Goal: Navigation & Orientation: Find specific page/section

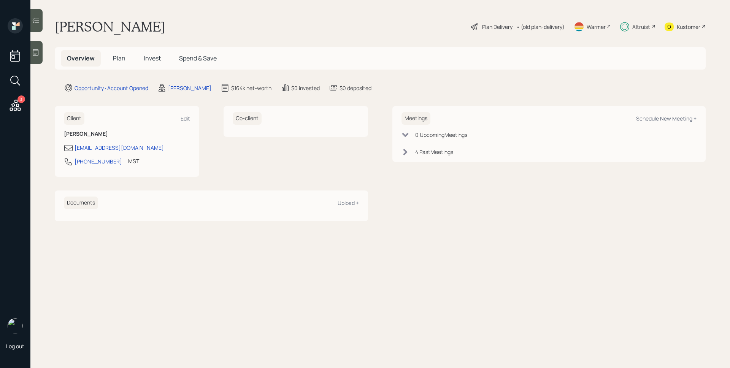
click at [126, 57] on h5 "Plan" at bounding box center [119, 58] width 25 height 16
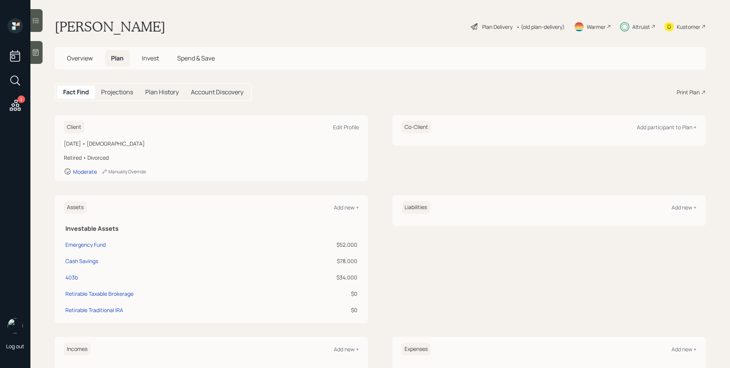
click at [87, 57] on span "Overview" at bounding box center [80, 58] width 26 height 8
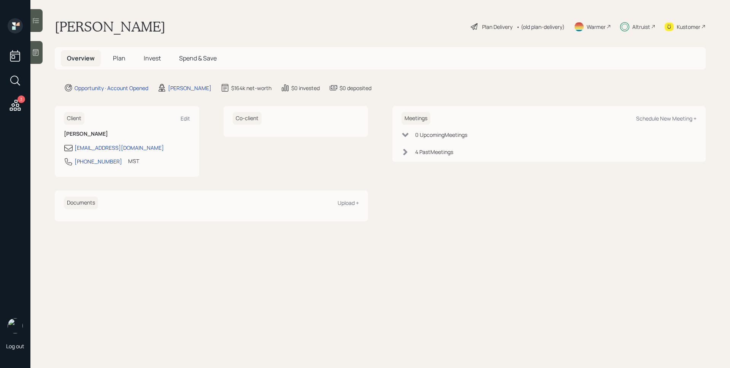
click at [644, 32] on div "Altruist" at bounding box center [637, 26] width 35 height 17
click at [632, 24] on div "Altruist" at bounding box center [641, 27] width 18 height 8
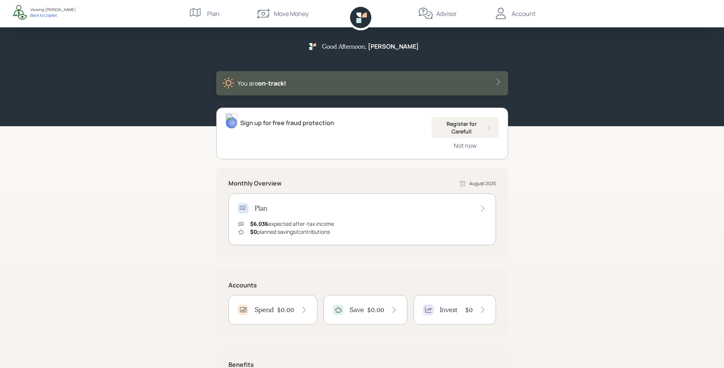
click at [273, 20] on div "Move Money" at bounding box center [282, 13] width 53 height 27
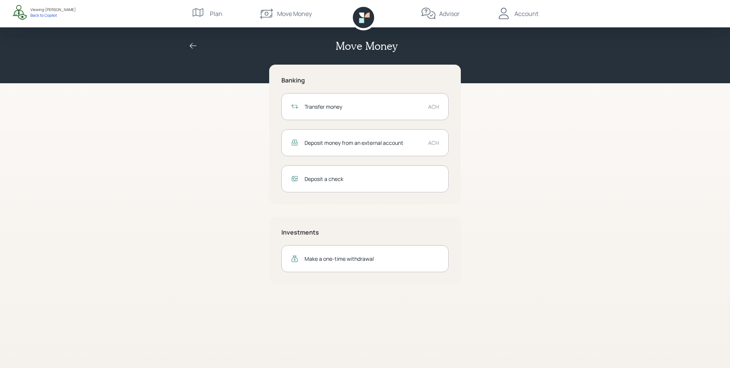
click at [192, 46] on icon at bounding box center [193, 45] width 9 height 9
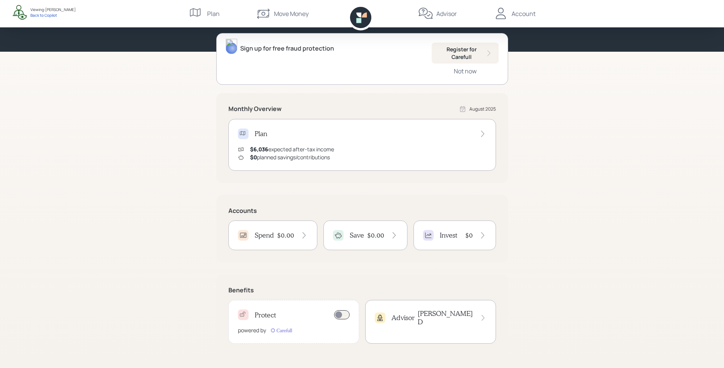
scroll to position [74, 0]
click at [287, 234] on h4 "$0.00" at bounding box center [285, 235] width 17 height 8
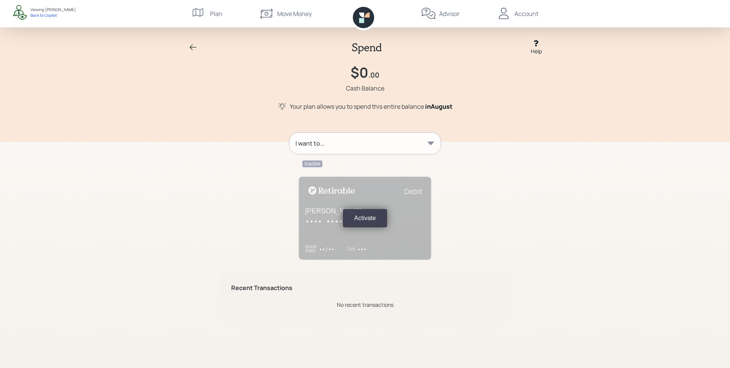
click at [187, 48] on div "Spend Help" at bounding box center [364, 48] width 365 height 16
click at [195, 48] on icon at bounding box center [193, 47] width 9 height 9
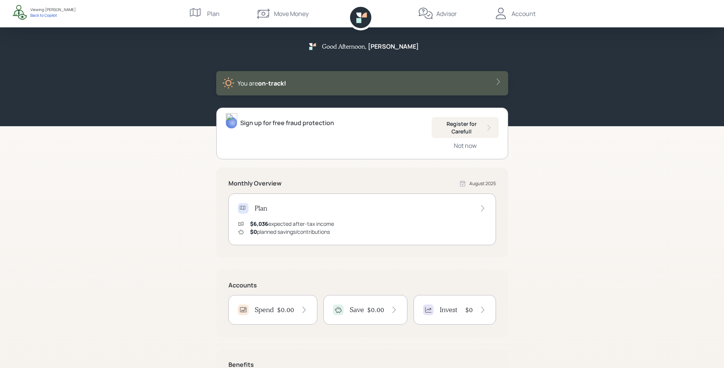
click at [279, 20] on div "Move Money" at bounding box center [282, 13] width 53 height 27
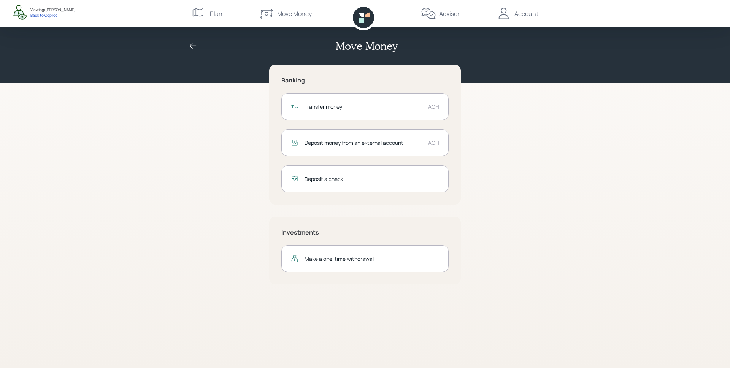
click at [198, 44] on div "Move Money" at bounding box center [364, 46] width 365 height 13
click at [364, 18] on icon at bounding box center [363, 17] width 21 height 21
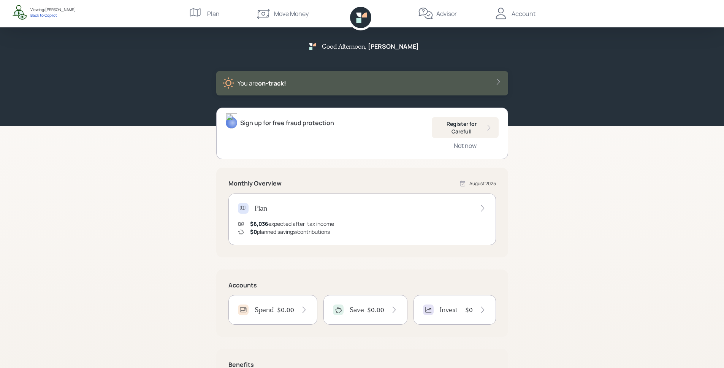
click at [344, 285] on h5 "Accounts" at bounding box center [362, 285] width 268 height 7
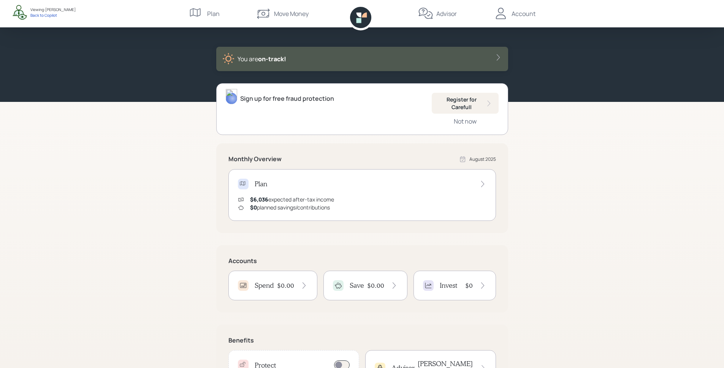
scroll to position [74, 0]
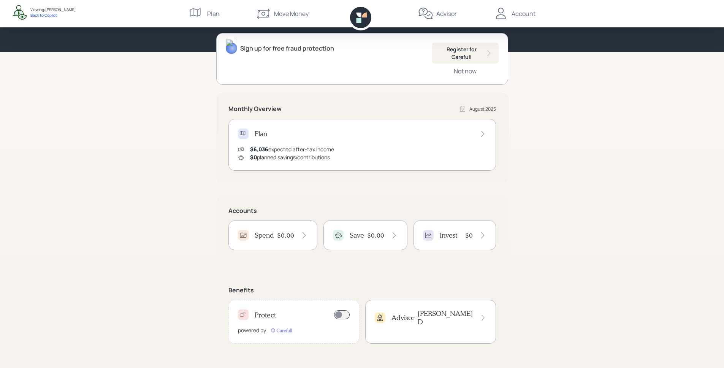
click at [563, 206] on div "Good Afternoon , Patricia You are on‑track! Sign up for free fraud protection R…" at bounding box center [362, 147] width 724 height 442
click at [615, 80] on div "Good Afternoon , Patricia You are on‑track! Sign up for free fraud protection R…" at bounding box center [362, 147] width 724 height 442
click at [535, 8] on nav "Plan Move Money Advisor Account" at bounding box center [362, 13] width 365 height 27
click at [531, 13] on div "Account" at bounding box center [524, 13] width 24 height 9
